Goal: Task Accomplishment & Management: Manage account settings

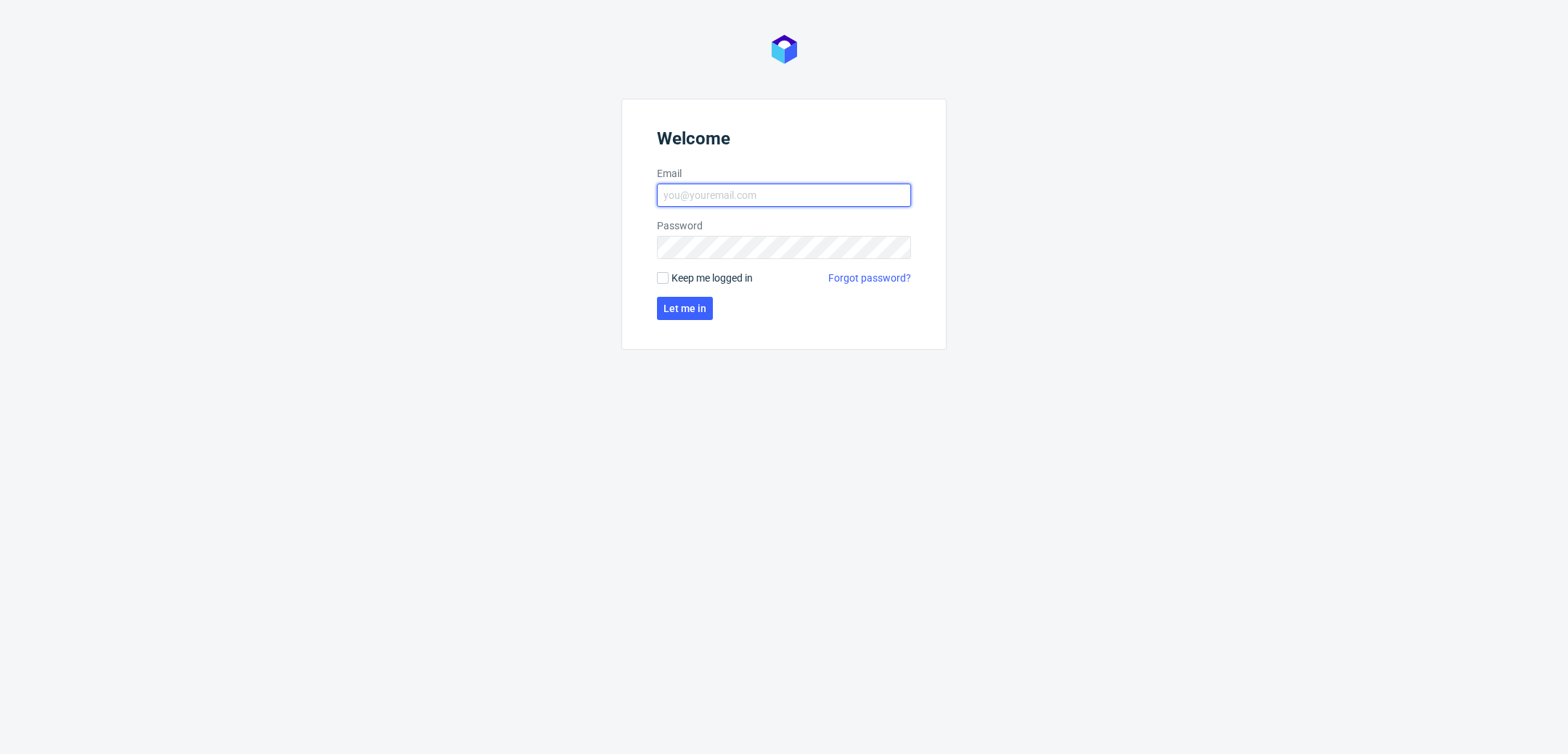
click at [783, 186] on input "Email" at bounding box center [784, 195] width 254 height 23
type input "[PERSON_NAME][EMAIL_ADDRESS][PERSON_NAME][DOMAIN_NAME]"
click button "Let me in" at bounding box center [684, 309] width 56 height 23
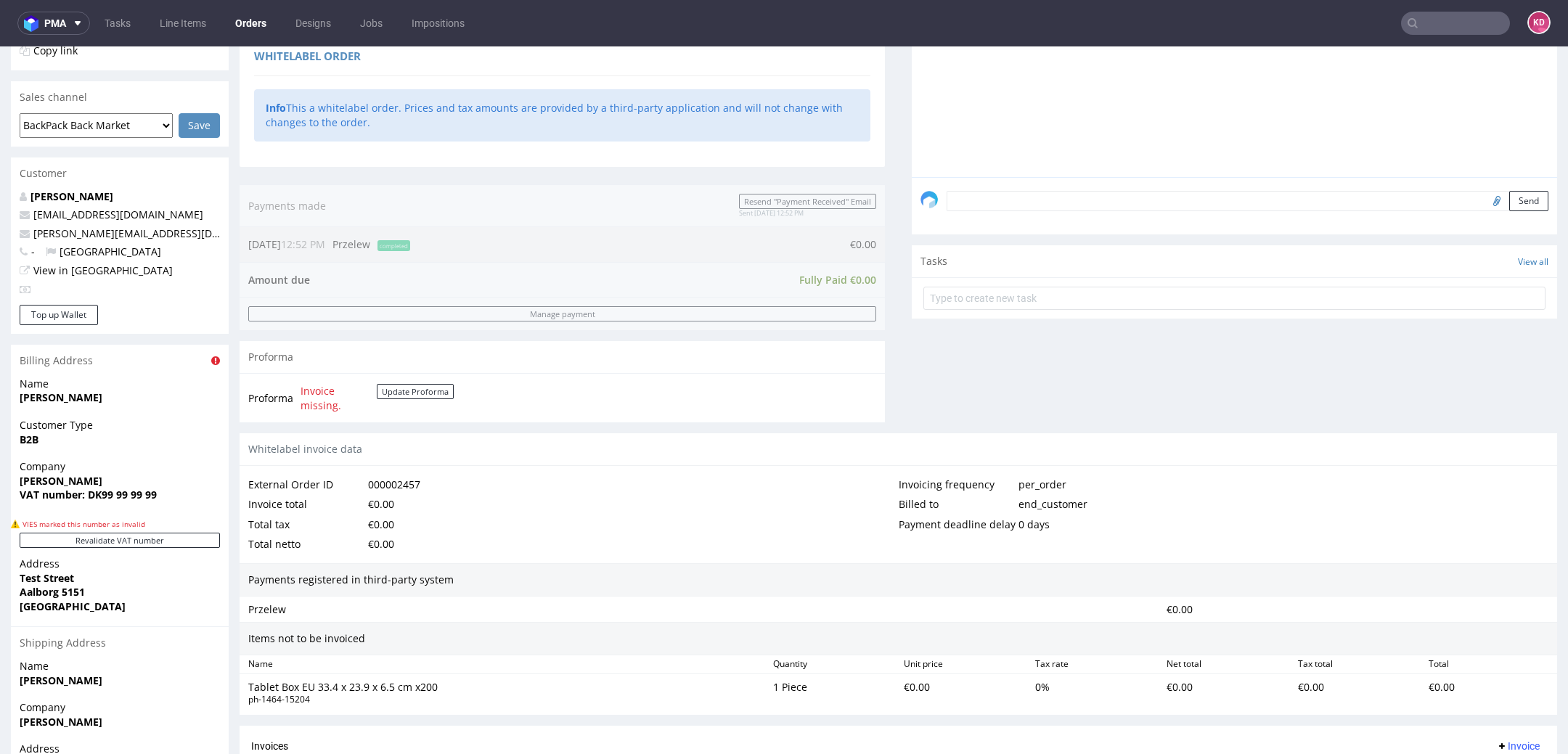
scroll to position [320, 0]
click at [965, 210] on textarea at bounding box center [1247, 202] width 602 height 20
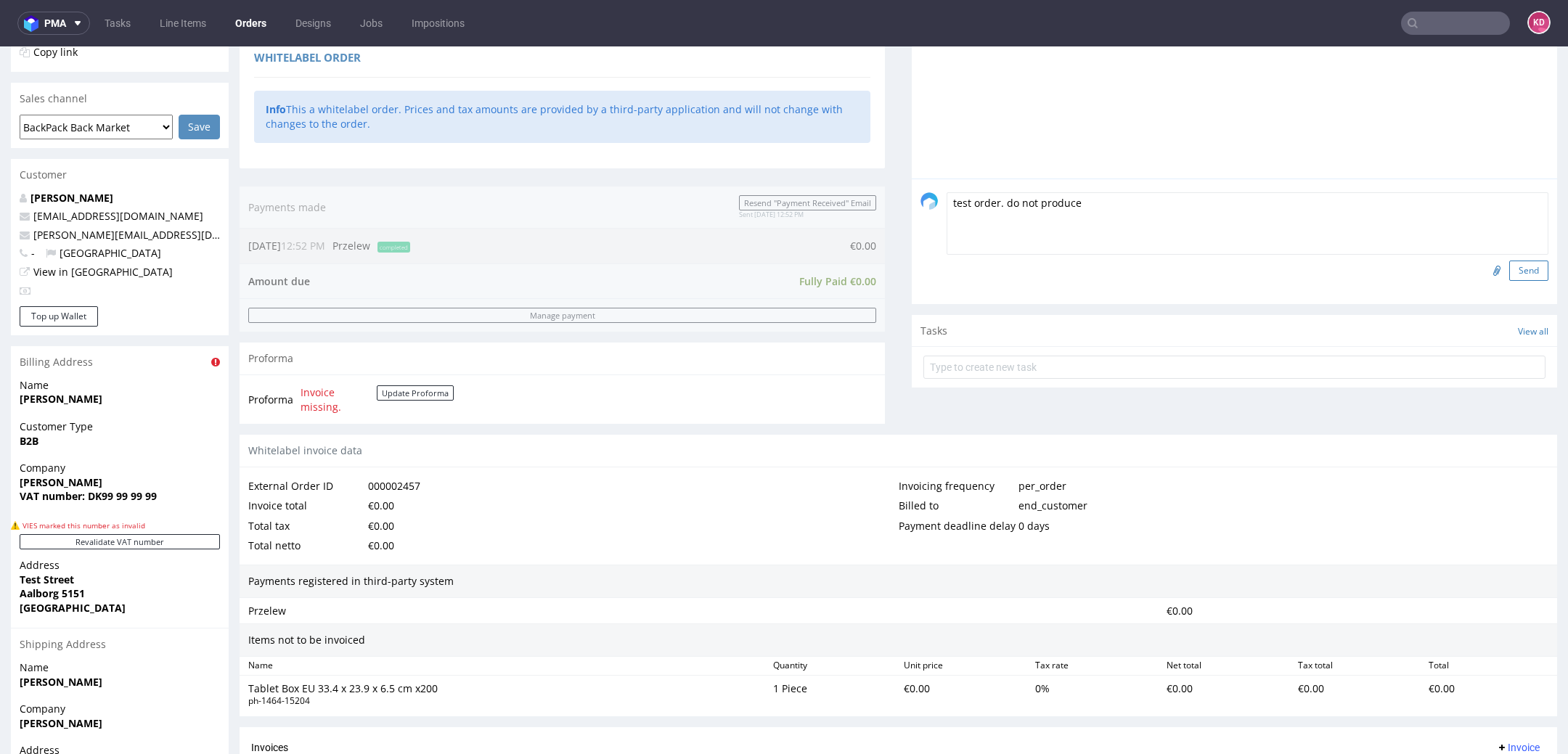
type textarea "test order. do not produce"
click at [1510, 279] on button "Send" at bounding box center [1529, 271] width 39 height 20
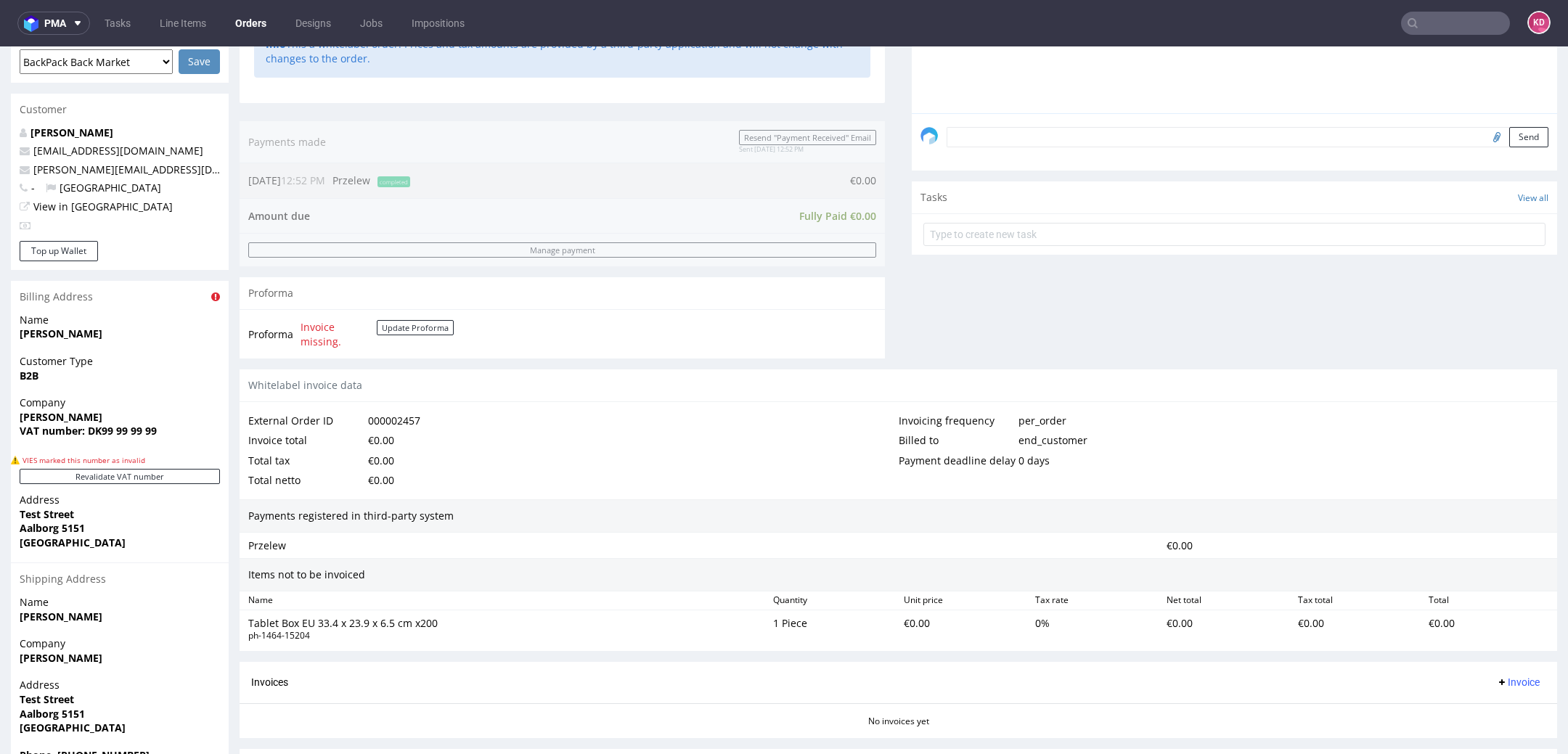
scroll to position [483, 0]
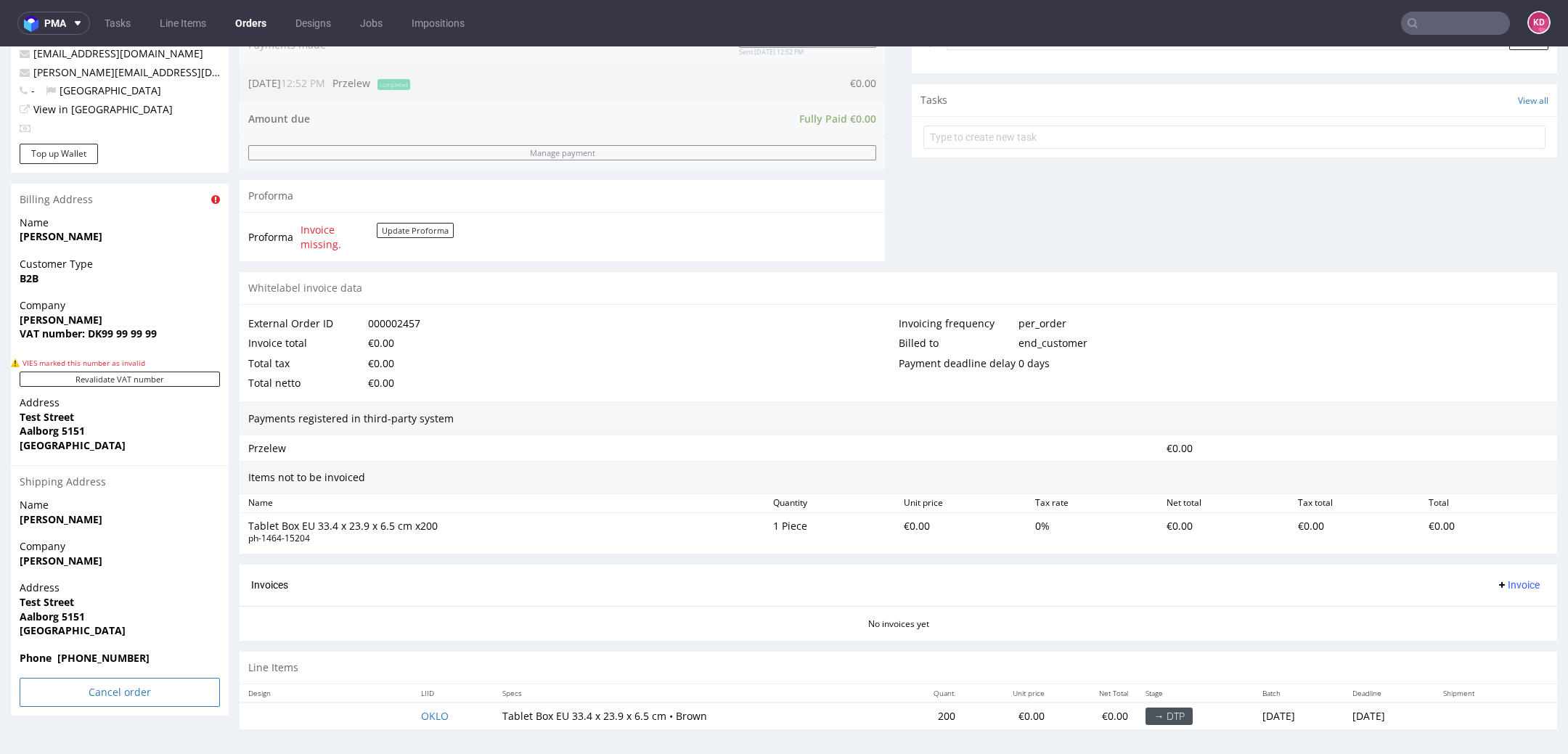
click at [176, 688] on input "Cancel order" at bounding box center [119, 692] width 200 height 29
click at [94, 654] on link "Yes" at bounding box center [97, 652] width 41 height 22
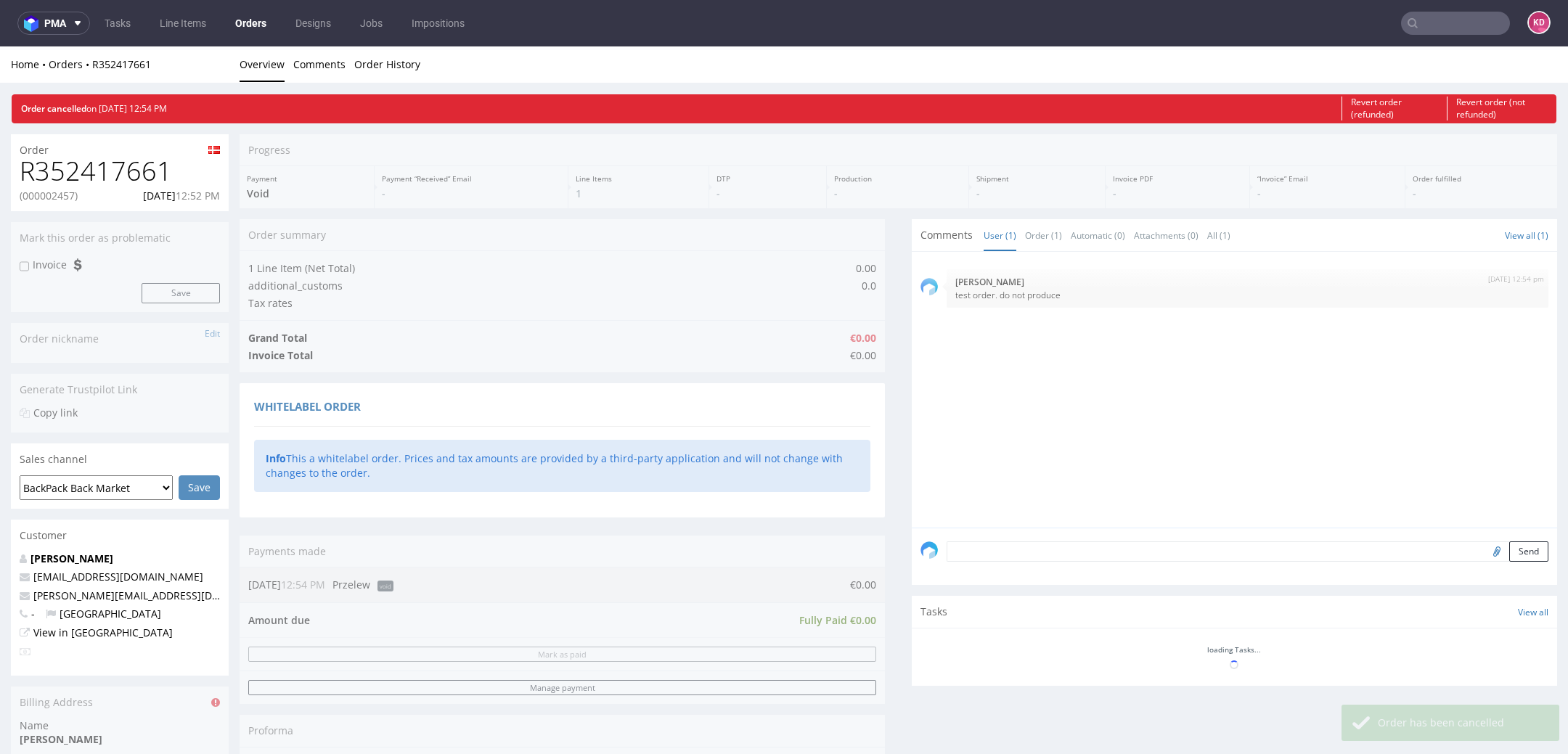
scroll to position [0, 0]
